Goal: Task Accomplishment & Management: Manage account settings

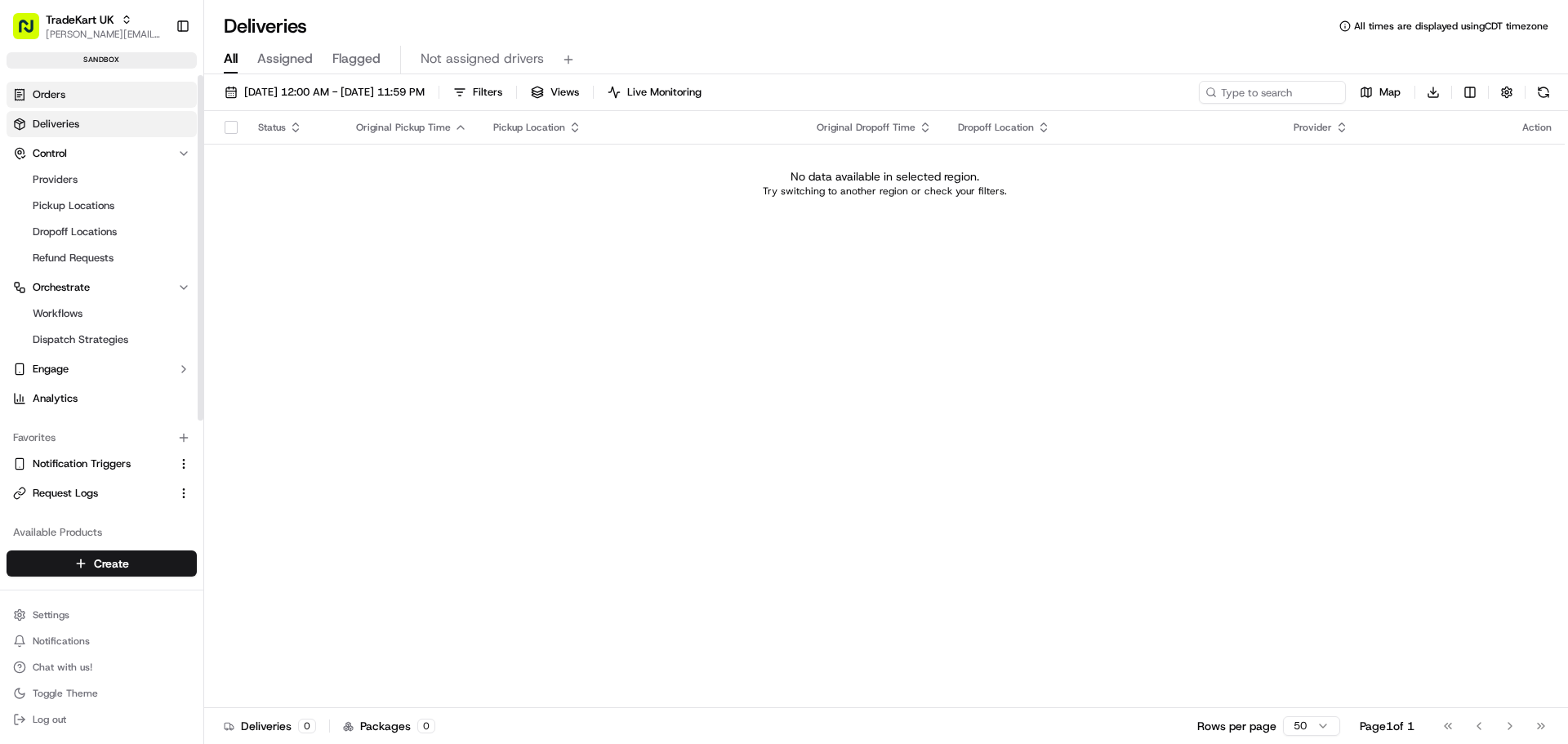
click at [110, 95] on link "Orders" at bounding box center [101, 94] width 190 height 27
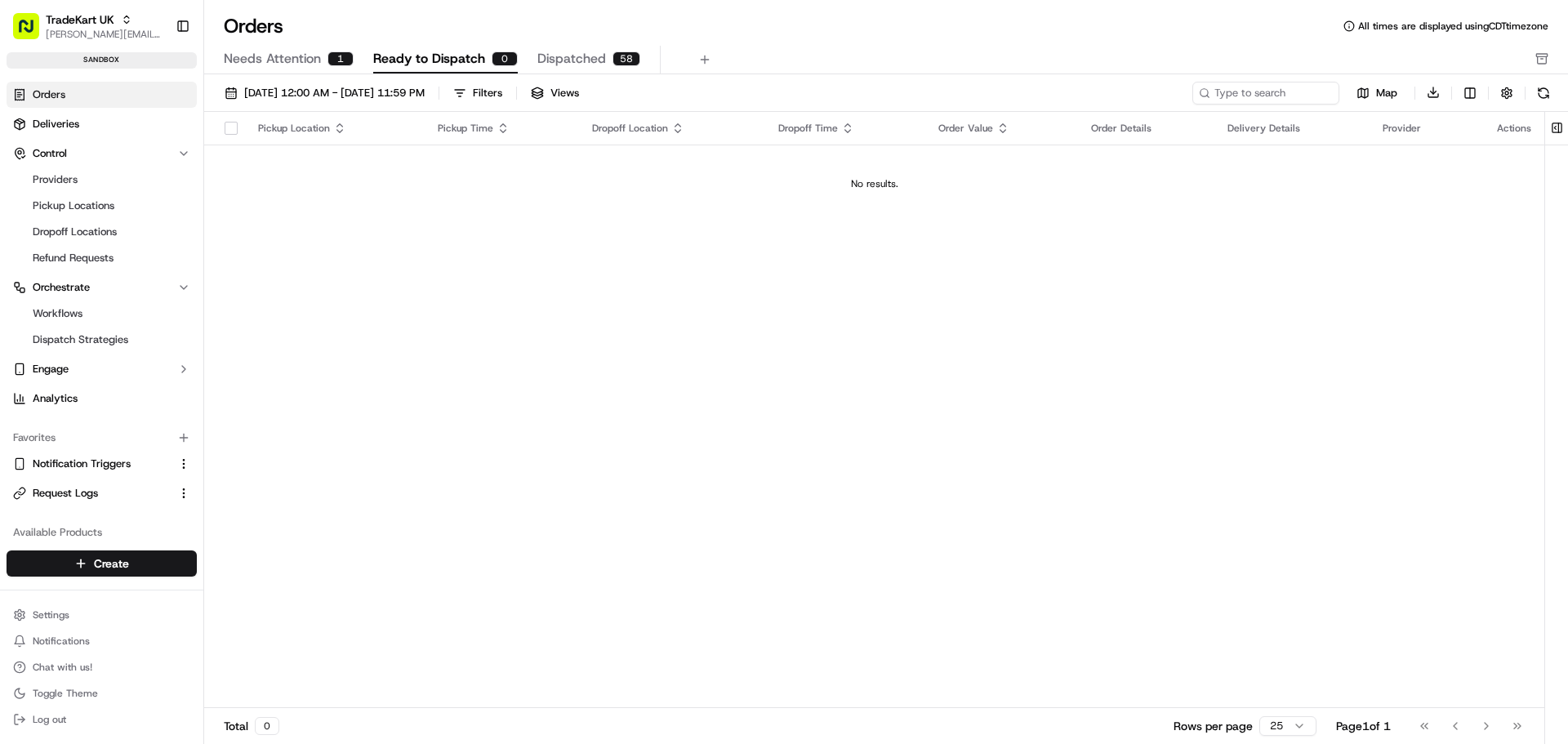
click at [281, 58] on span "Needs Attention" at bounding box center [271, 59] width 97 height 20
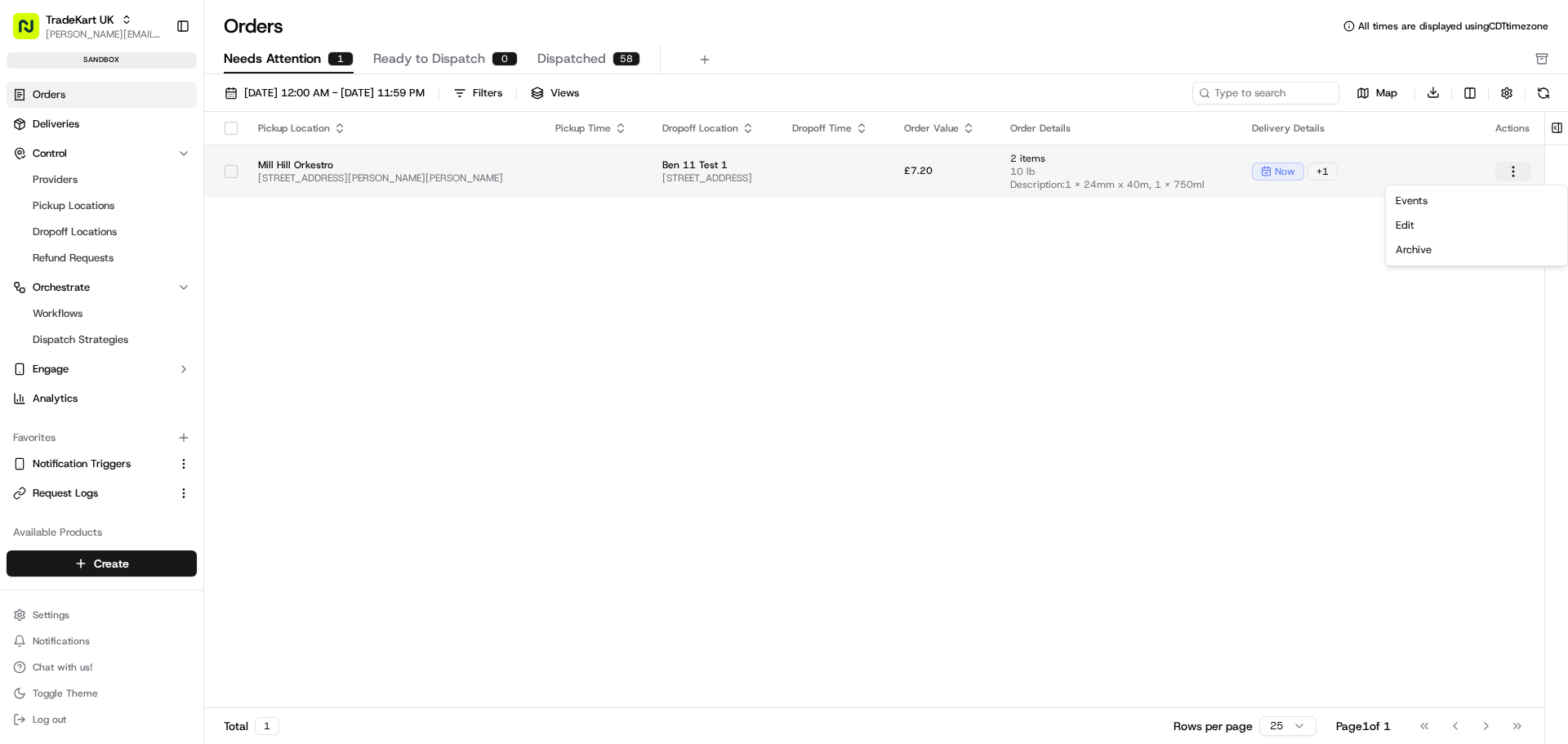
click at [1516, 172] on html "TradeKart UK [PERSON_NAME][EMAIL_ADDRESS][DOMAIN_NAME] Toggle Sidebar sandbox O…" at bounding box center [784, 372] width 1568 height 744
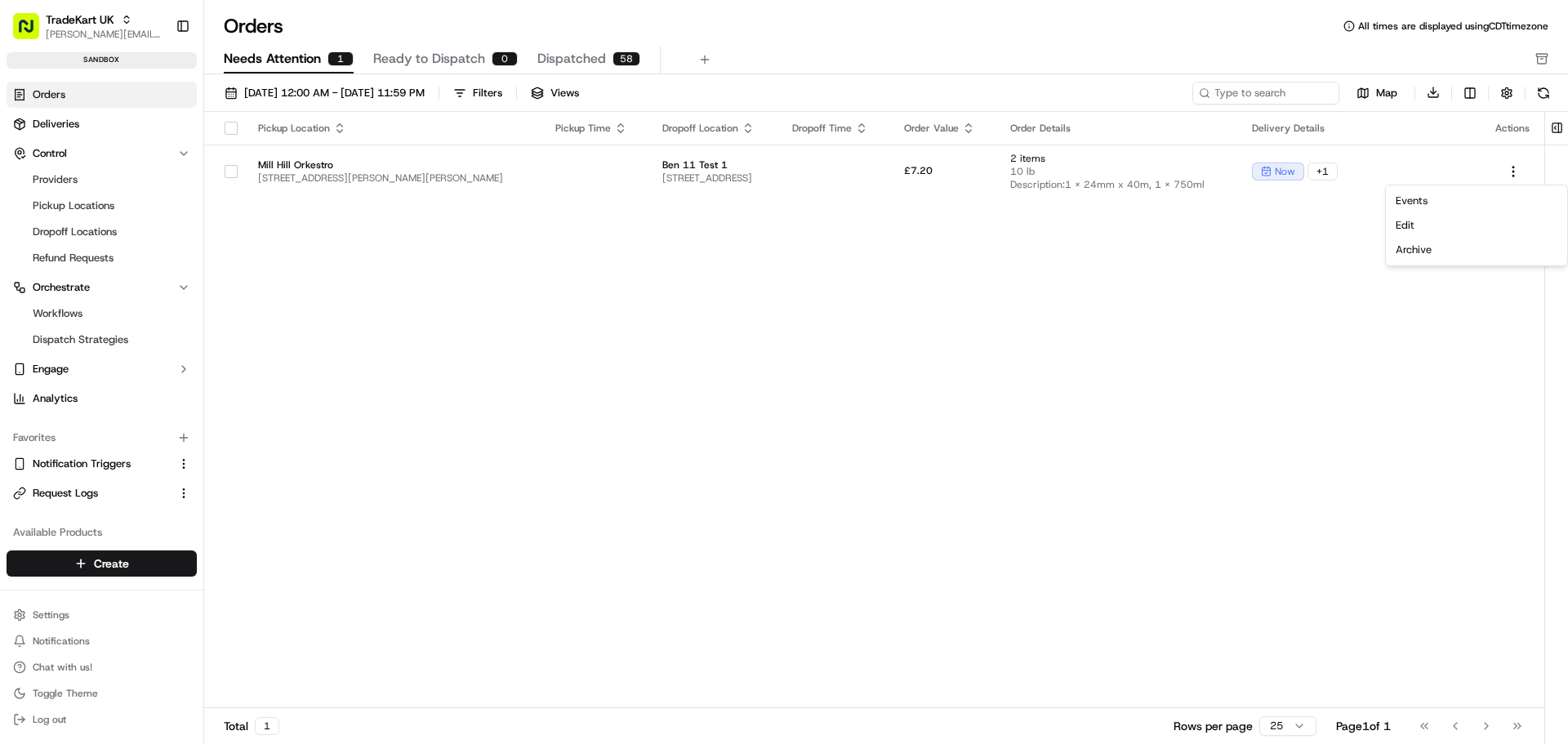
click at [1166, 247] on html "TradeKart UK jeff@usenash.com Toggle Sidebar sandbox Orders Deliveries Control …" at bounding box center [784, 372] width 1568 height 744
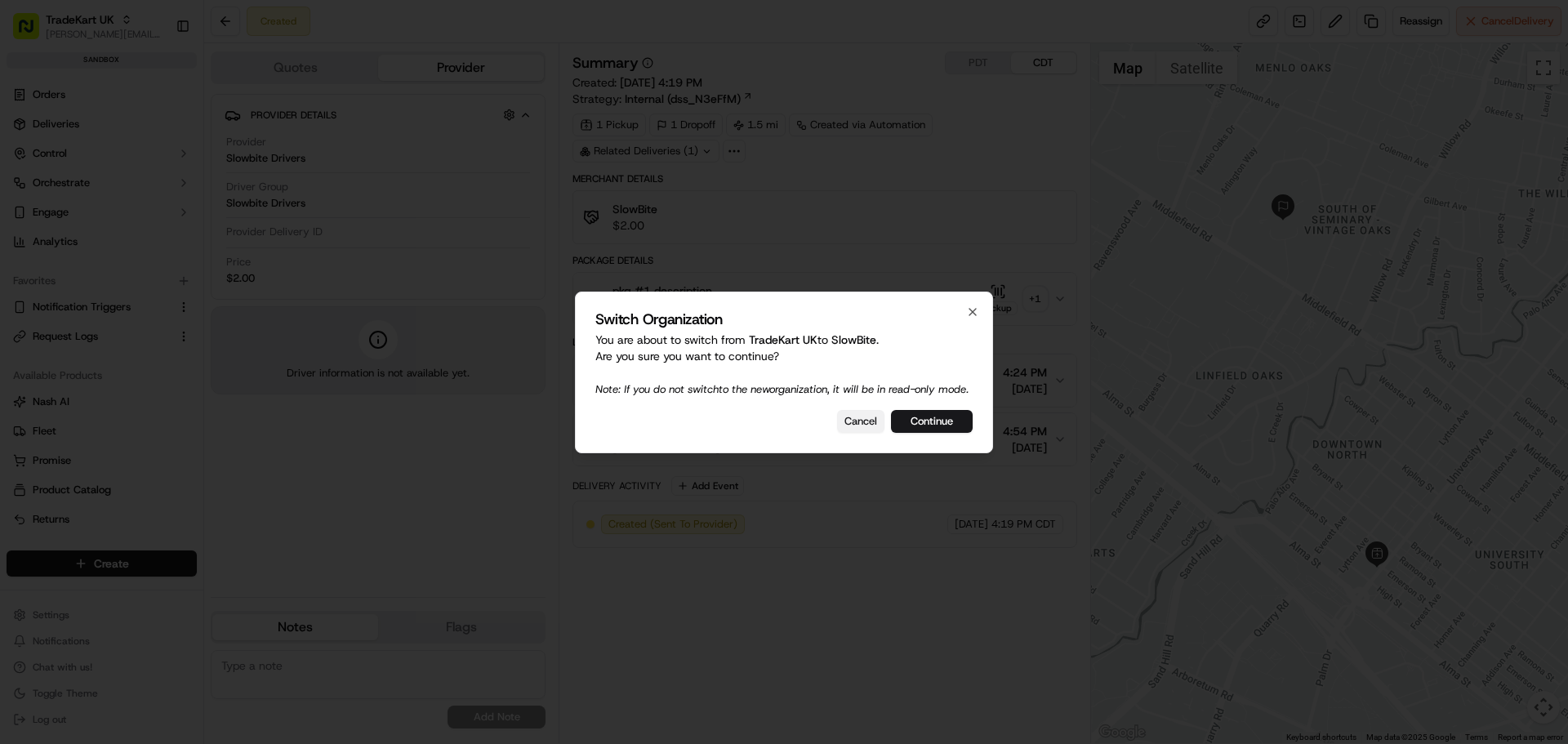
click at [844, 431] on button "Cancel" at bounding box center [861, 421] width 47 height 23
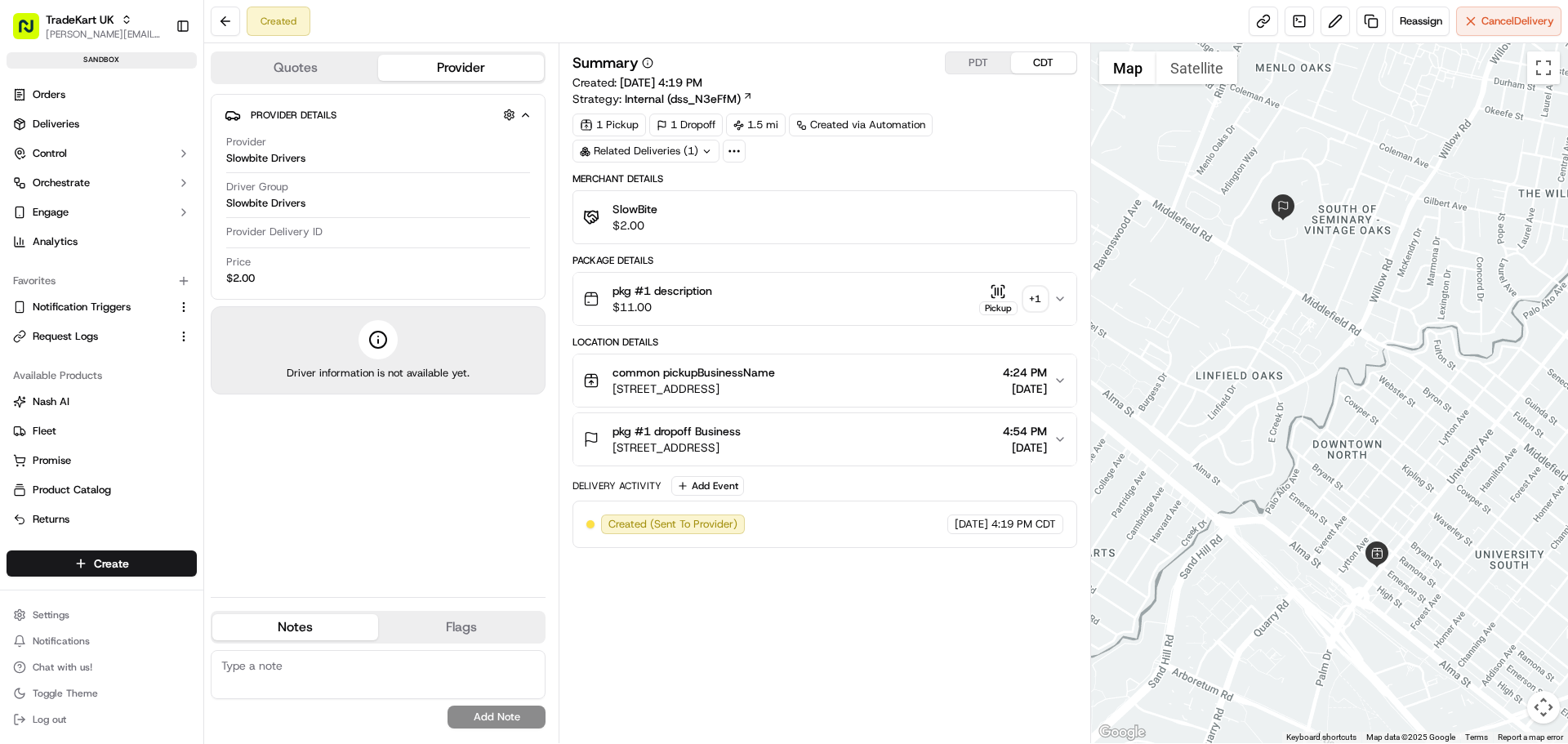
click at [1494, 36] on div "Created Reassign Cancel Delivery" at bounding box center [886, 22] width 1364 height 43
click at [1482, 18] on span "Cancel Delivery" at bounding box center [1518, 21] width 73 height 15
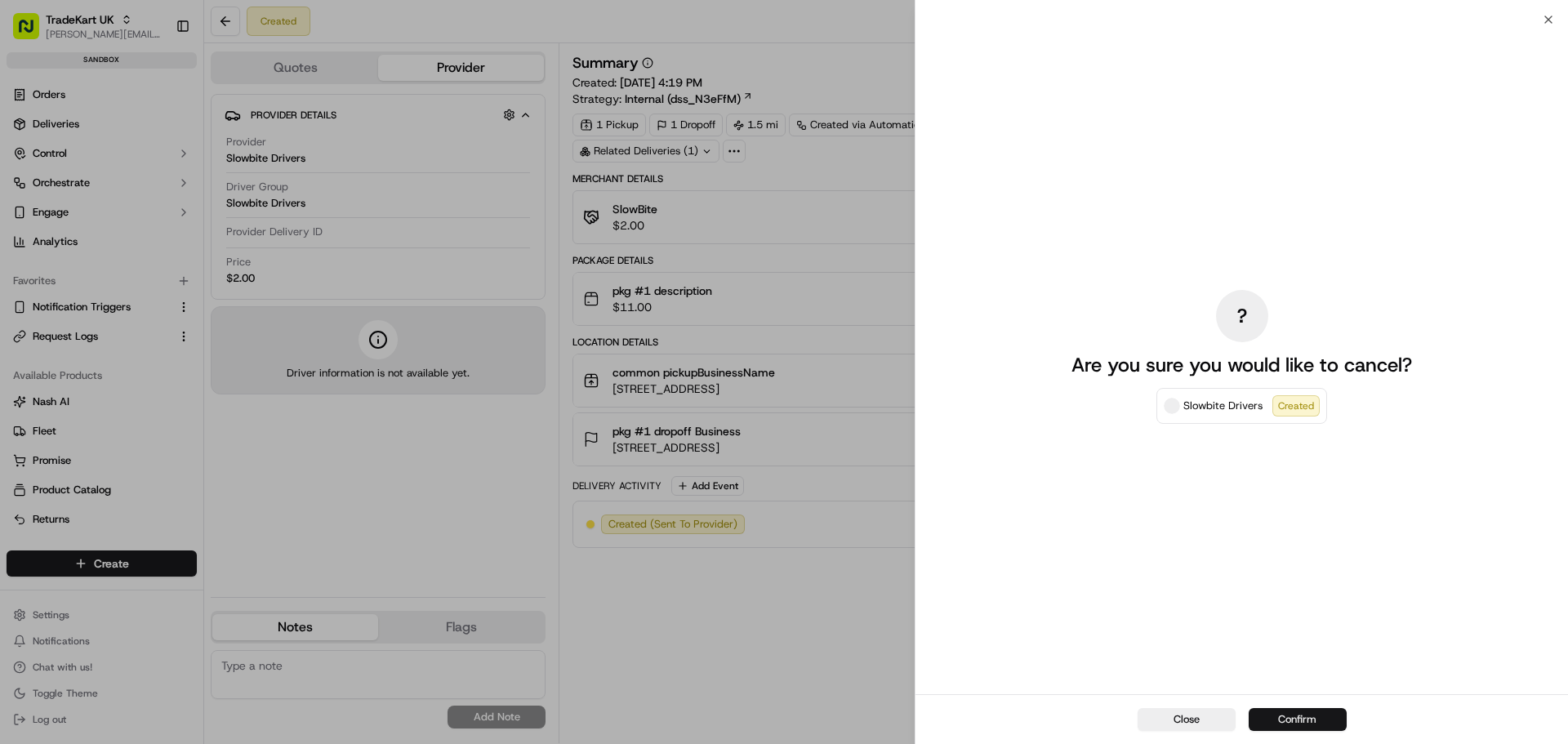
click at [1302, 723] on button "Confirm" at bounding box center [1297, 719] width 98 height 23
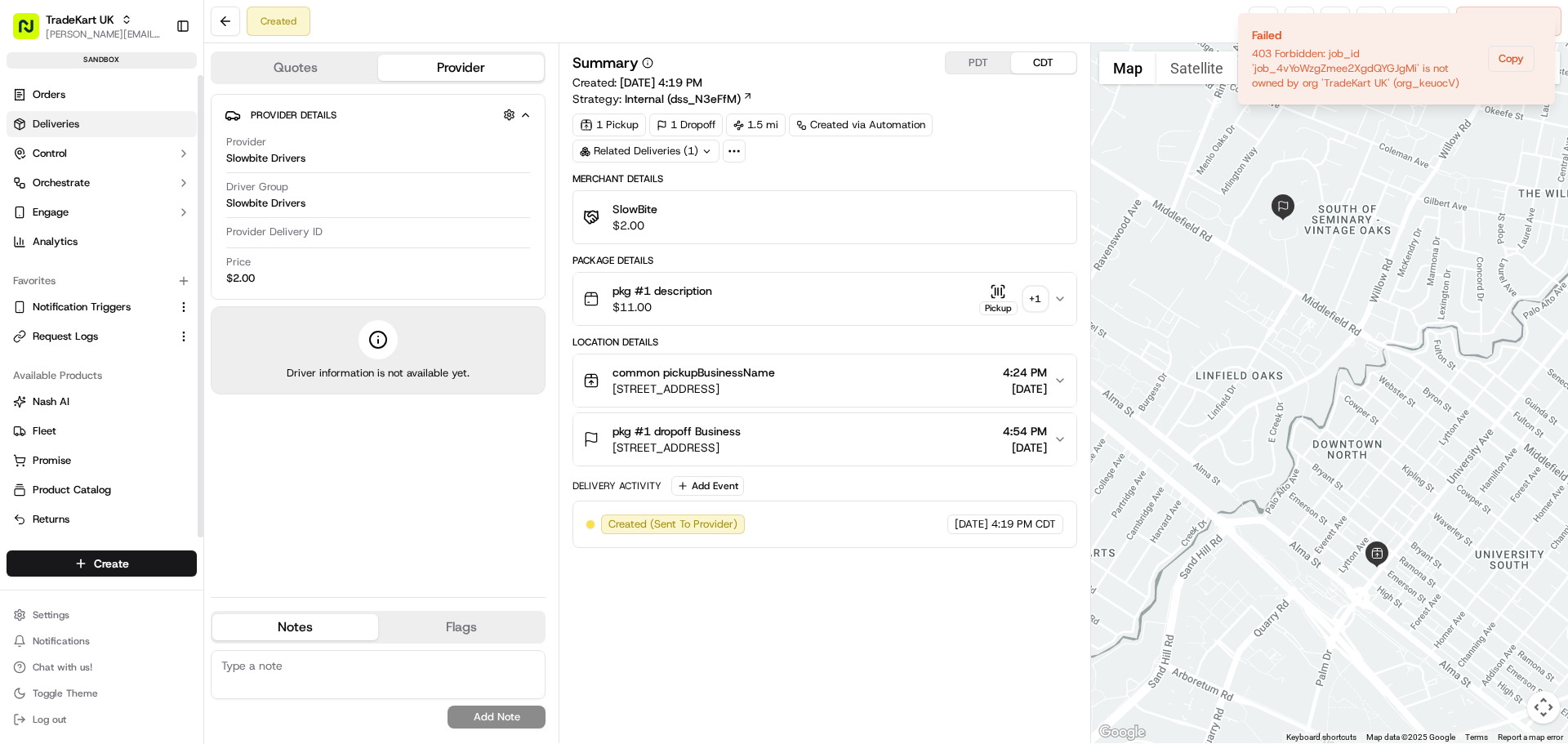
click at [84, 119] on link "Deliveries" at bounding box center [101, 124] width 190 height 27
